Goal: Transaction & Acquisition: Purchase product/service

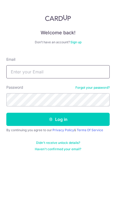
type input "[EMAIL_ADDRESS][DOMAIN_NAME]"
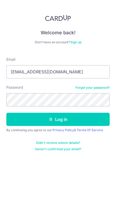
click at [58, 120] on button "Log in" at bounding box center [58, 119] width 104 height 13
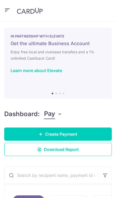
click at [93, 132] on link "Create Payment" at bounding box center [58, 134] width 108 height 13
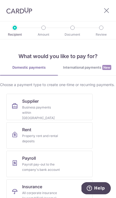
click at [69, 105] on link "Supplier Business payments within Singapore" at bounding box center [49, 107] width 87 height 26
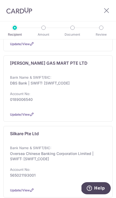
scroll to position [268, 0]
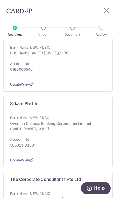
click at [61, 124] on p "Oversea Chinese Banking Corporation Limited | SWIFT: OCBCSGSGXXX" at bounding box center [56, 126] width 93 height 11
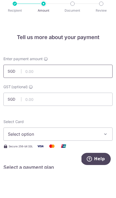
scroll to position [24, 0]
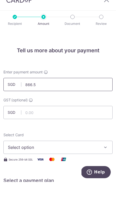
type input "866.55"
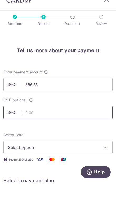
click at [80, 122] on input "text" at bounding box center [58, 128] width 110 height 13
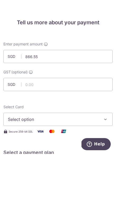
click at [87, 161] on span "Select option" at bounding box center [54, 164] width 93 height 6
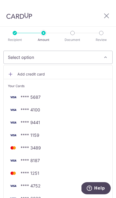
scroll to position [109, 0]
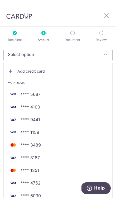
click at [67, 180] on span "**** 4752" at bounding box center [58, 183] width 101 height 6
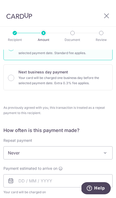
scroll to position [200, 0]
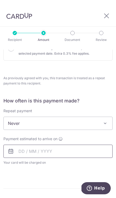
click at [55, 145] on input "text" at bounding box center [58, 151] width 110 height 13
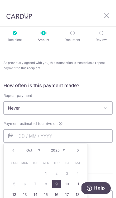
scroll to position [216, 0]
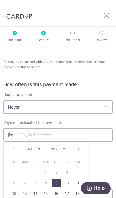
click at [59, 179] on link "9" at bounding box center [56, 183] width 8 height 8
type input "09/10/2025"
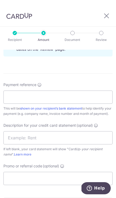
scroll to position [358, 0]
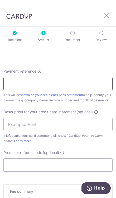
click at [83, 77] on input "Payment reference" at bounding box center [58, 83] width 110 height 13
type input "SK INV 25 0466"
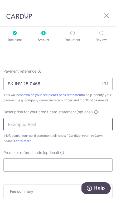
click at [91, 118] on input "text" at bounding box center [58, 124] width 110 height 13
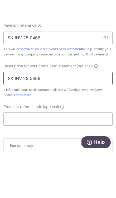
type input "SK INV 25 0466"
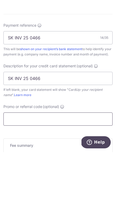
click at [84, 159] on input "Promo or referral code (optional)" at bounding box center [58, 165] width 110 height 13
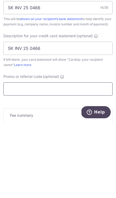
click button "Add Card" at bounding box center [0, 0] width 0 height 0
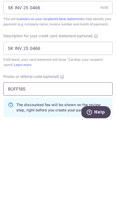
type input "BOFF185"
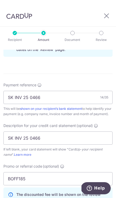
scroll to position [343, 0]
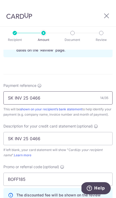
click at [76, 92] on input "SK INV 25 0466" at bounding box center [58, 98] width 110 height 13
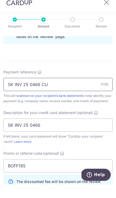
type input "SK INV 25 0466 CU"
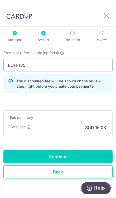
scroll to position [458, 0]
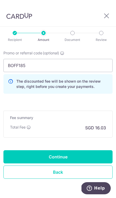
click at [93, 151] on input "Continue" at bounding box center [58, 157] width 110 height 13
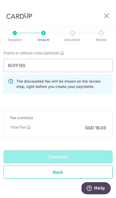
click at [95, 151] on div "Continue" at bounding box center [58, 157] width 110 height 13
click at [84, 151] on div "Continue" at bounding box center [58, 157] width 110 height 13
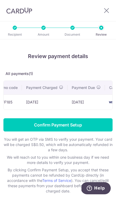
scroll to position [0, 167]
click at [77, 128] on input "Confirm Payment Setup" at bounding box center [58, 125] width 110 height 13
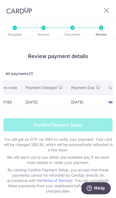
click at [81, 124] on form "Confirm Payment Setup You will get an OTP via SMS to verify your payment. Your …" at bounding box center [58, 157] width 110 height 76
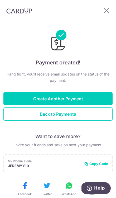
click at [84, 116] on button "Back to Payments" at bounding box center [58, 114] width 110 height 13
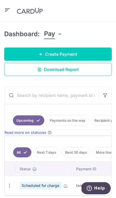
scroll to position [80, 0]
